Goal: Find specific page/section

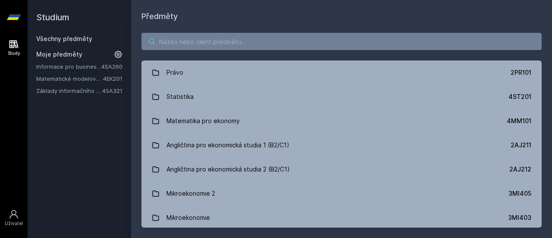
click at [198, 40] on input "search" at bounding box center [342, 41] width 400 height 17
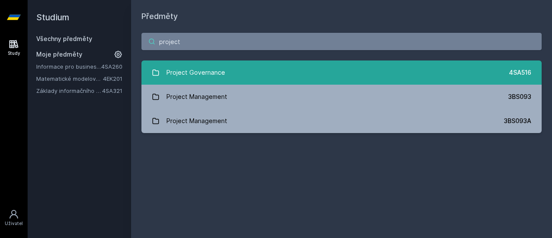
type input "project"
click at [179, 67] on div "Project Governance" at bounding box center [196, 72] width 59 height 17
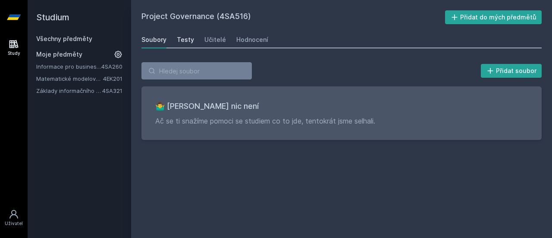
click at [186, 41] on div "Testy" at bounding box center [185, 39] width 17 height 9
click at [218, 31] on link "Učitelé" at bounding box center [216, 39] width 22 height 17
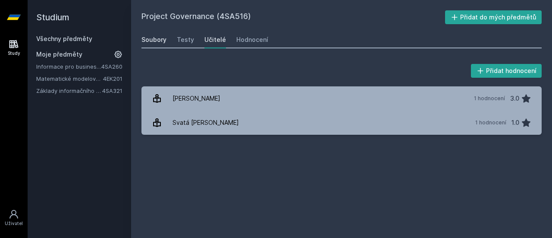
click at [148, 42] on div "Soubory" at bounding box center [154, 39] width 25 height 9
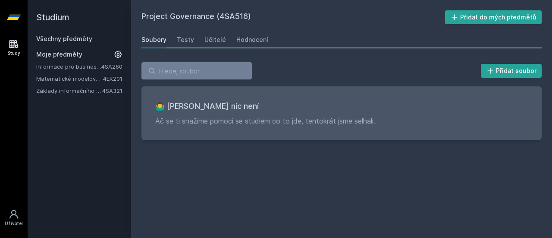
click at [15, 44] on icon at bounding box center [13, 44] width 9 height 8
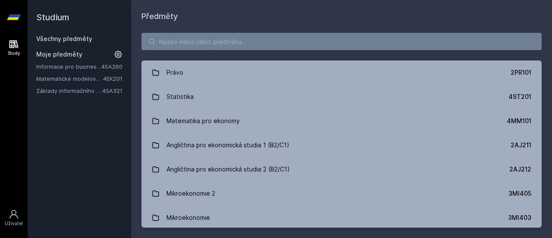
click at [15, 44] on icon at bounding box center [13, 44] width 9 height 8
